Goal: Check status: Check status

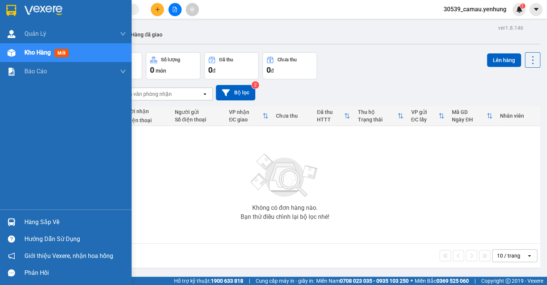
click at [39, 227] on div "Hàng sắp về" at bounding box center [75, 222] width 102 height 11
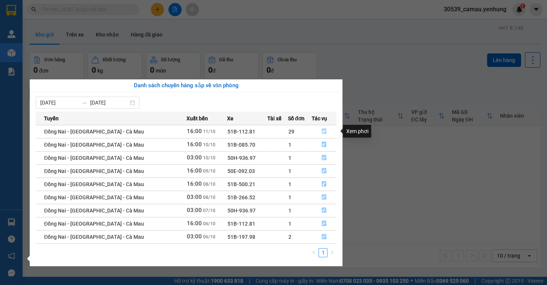
click at [322, 131] on icon "file-done" at bounding box center [324, 131] width 5 height 5
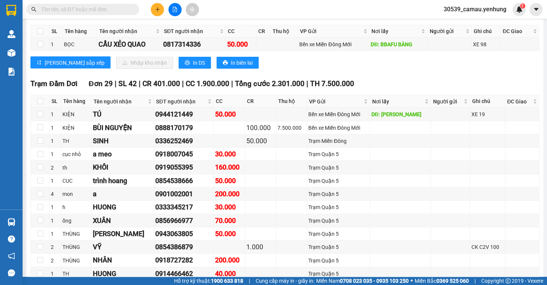
scroll to position [570, 0]
